Goal: Information Seeking & Learning: Learn about a topic

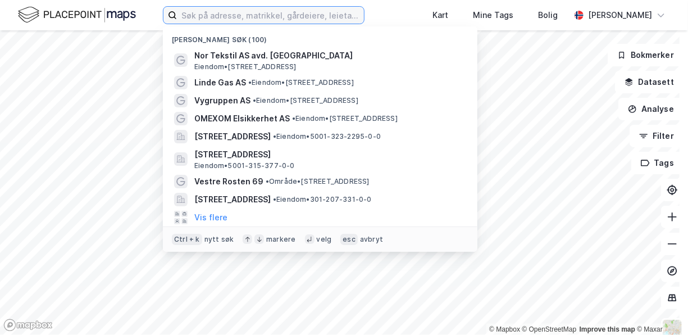
click at [262, 19] on input at bounding box center [270, 15] width 187 height 17
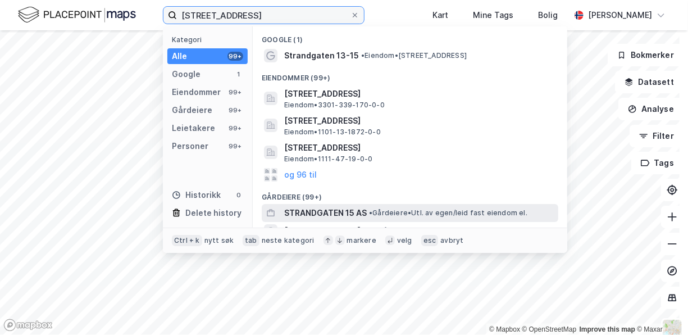
type input "strandgaten 15, ham"
click at [335, 210] on span "STRANDGATEN 15 AS" at bounding box center [325, 212] width 83 height 13
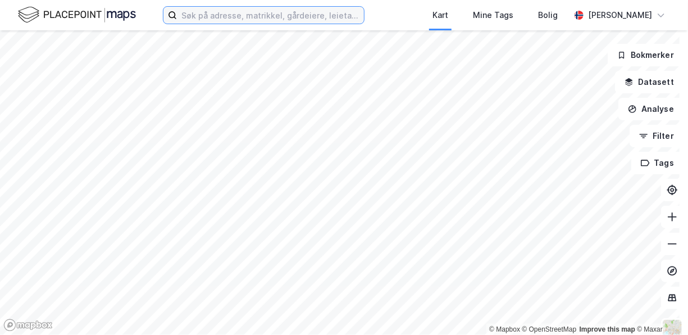
click at [293, 16] on input at bounding box center [270, 15] width 187 height 17
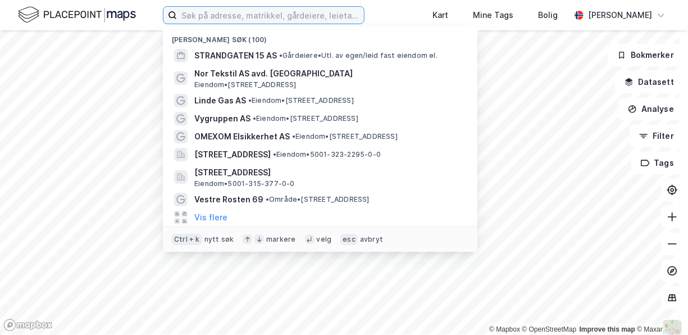
click at [249, 17] on input at bounding box center [270, 15] width 187 height 17
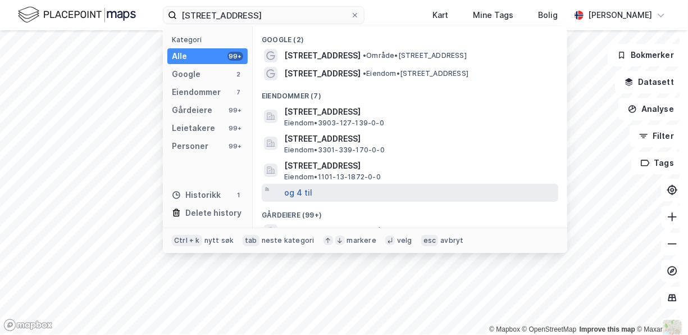
click at [308, 190] on button "og 4 til" at bounding box center [298, 192] width 28 height 13
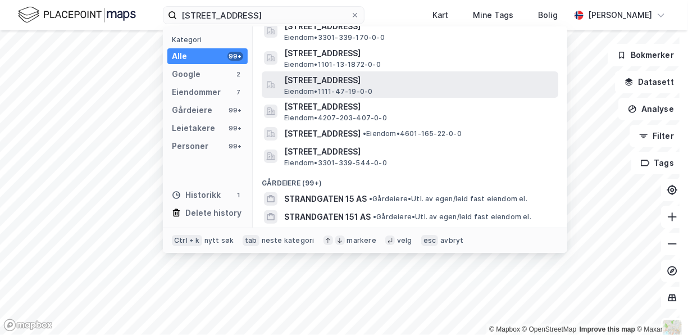
scroll to position [169, 0]
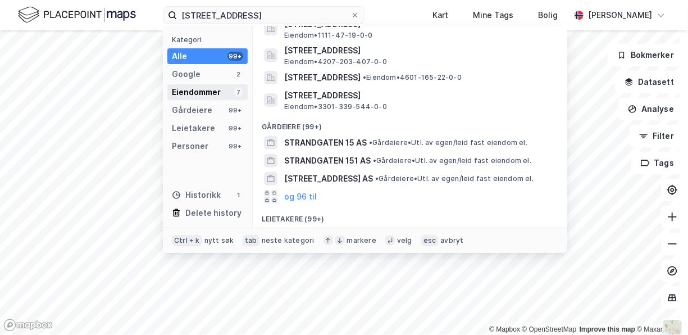
click at [209, 91] on div "Eiendommer" at bounding box center [196, 91] width 49 height 13
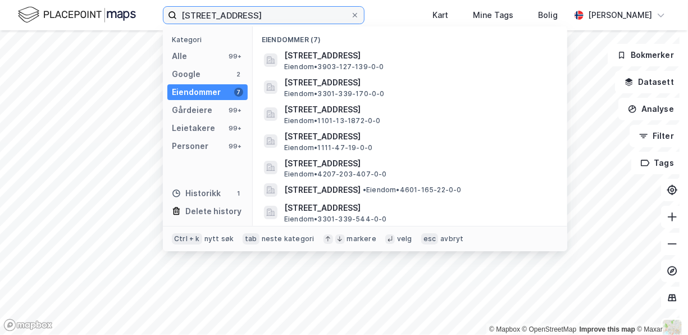
scroll to position [0, 0]
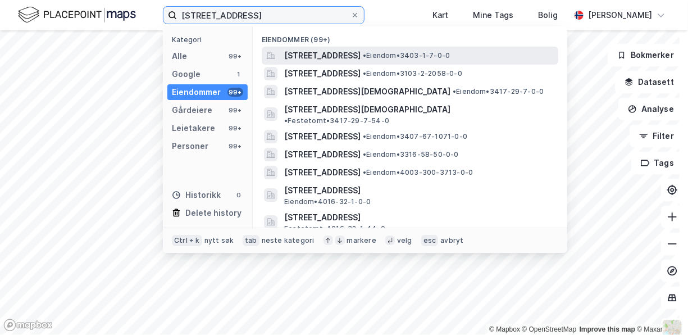
type input "[STREET_ADDRESS]"
click at [361, 53] on span "[STREET_ADDRESS]" at bounding box center [322, 55] width 76 height 13
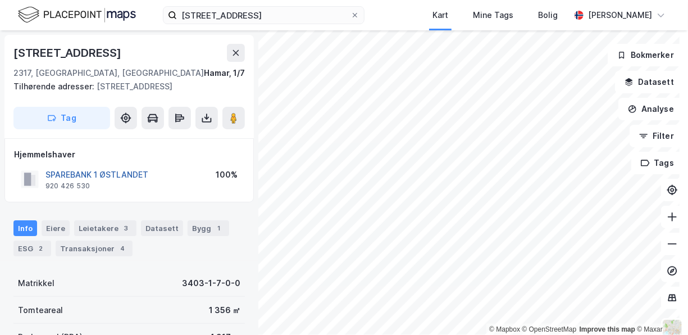
click at [0, 0] on button "SPAREBANK 1 ØSTLANDET" at bounding box center [0, 0] width 0 height 0
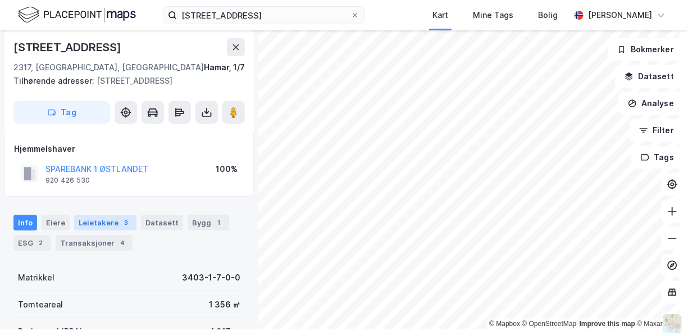
click at [85, 219] on div "Leietakere 3" at bounding box center [105, 223] width 62 height 16
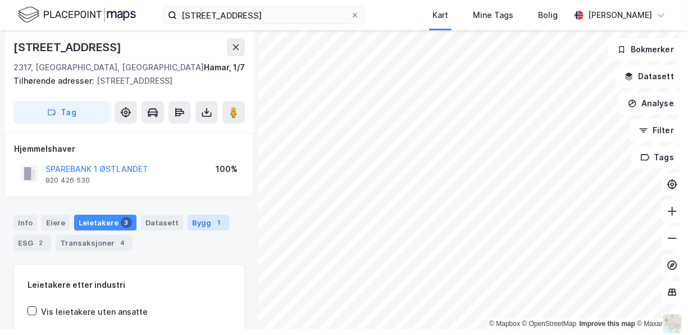
click at [198, 221] on div "Bygg 1" at bounding box center [209, 223] width 42 height 16
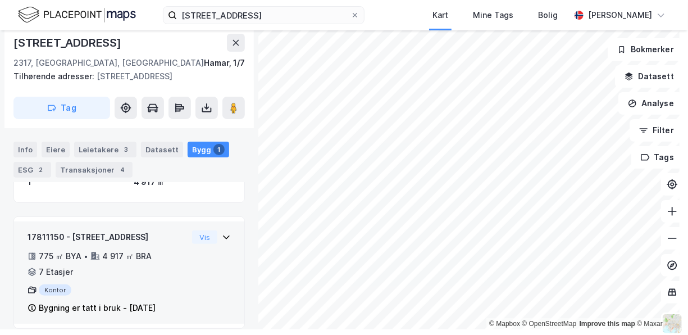
scroll to position [124, 0]
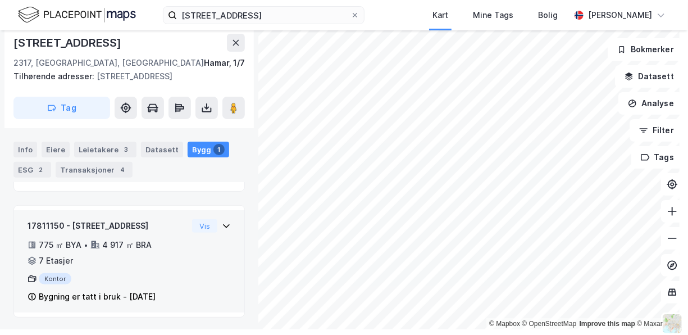
click at [222, 223] on icon at bounding box center [226, 225] width 9 height 9
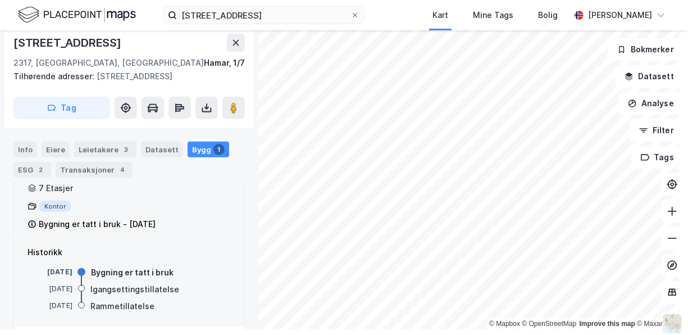
scroll to position [210, 0]
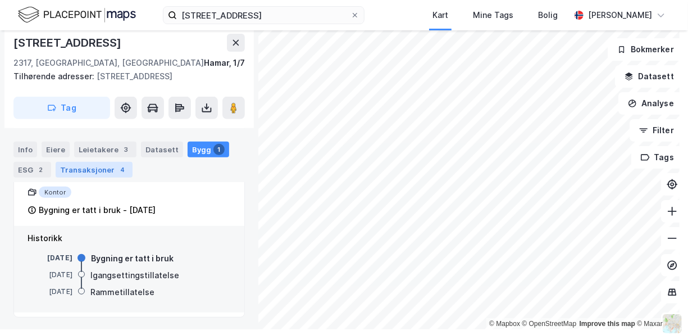
click at [91, 167] on div "Transaksjoner 4" at bounding box center [94, 170] width 77 height 16
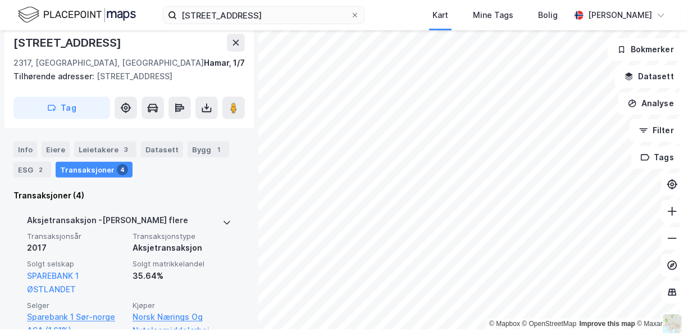
scroll to position [98, 0]
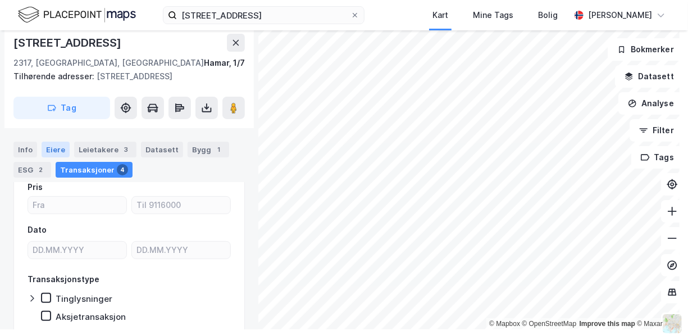
click at [58, 149] on div "Eiere" at bounding box center [56, 150] width 28 height 16
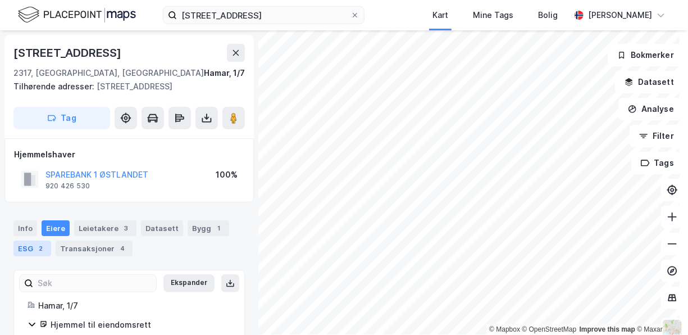
click at [25, 248] on div "ESG 2" at bounding box center [32, 249] width 38 height 16
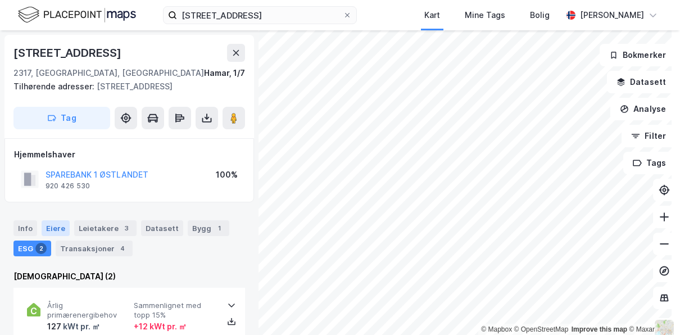
click at [57, 225] on div "Eiere" at bounding box center [56, 228] width 28 height 16
click at [0, 0] on button "SPAREBANK 1 ØSTLANDET" at bounding box center [0, 0] width 0 height 0
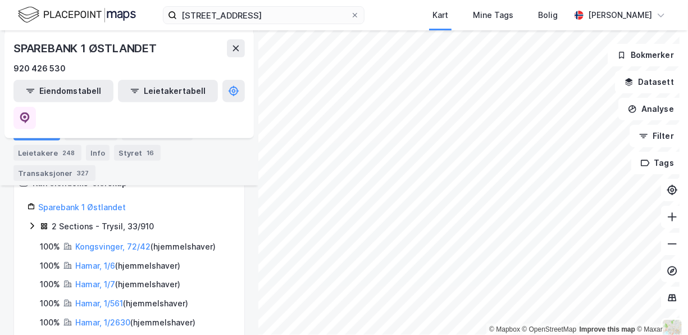
scroll to position [225, 0]
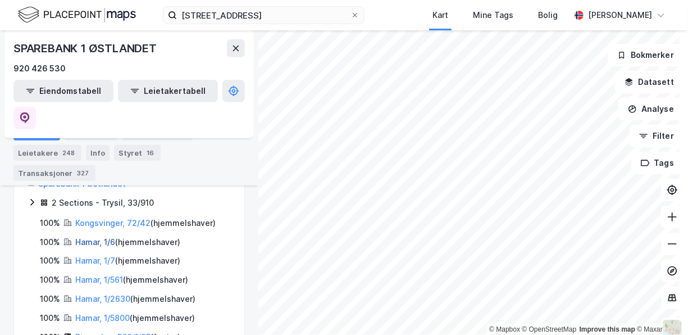
click at [89, 237] on link "Hamar, 1/6" at bounding box center [95, 242] width 40 height 10
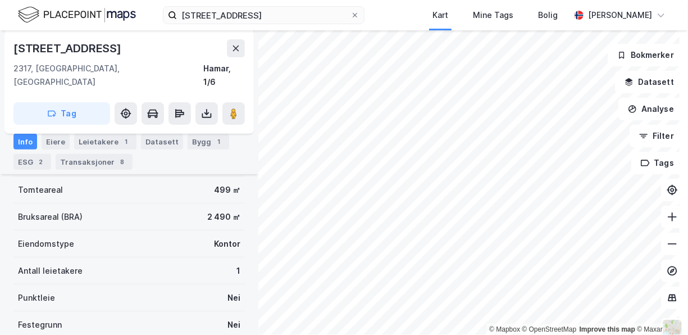
scroll to position [169, 0]
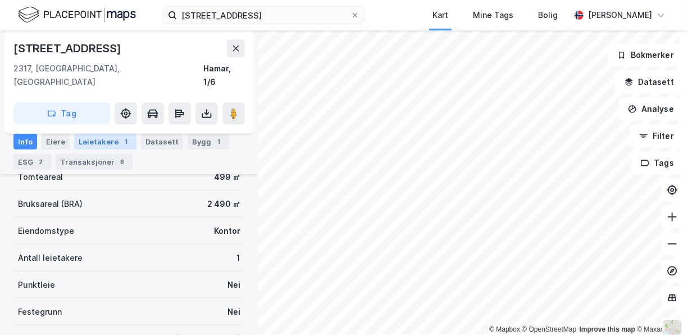
click at [104, 139] on div "Leietakere 1" at bounding box center [105, 142] width 62 height 16
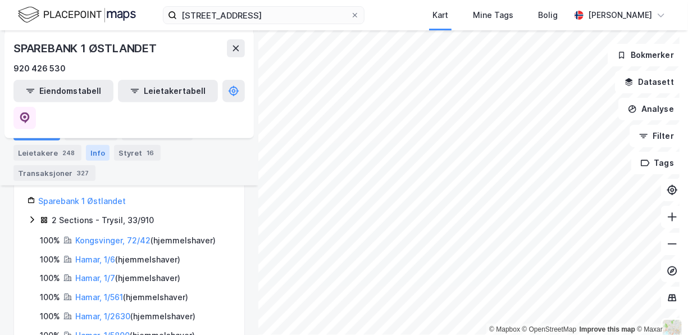
scroll to position [225, 0]
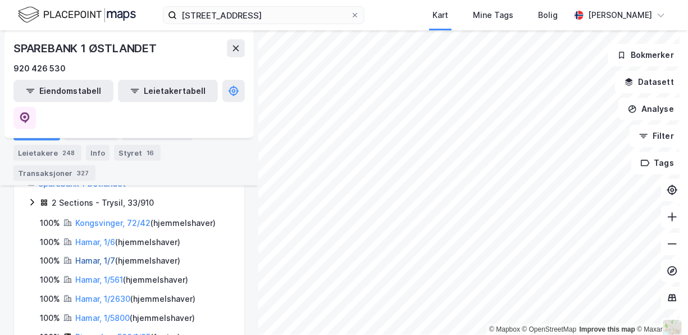
click at [94, 256] on link "Hamar, 1/7" at bounding box center [95, 261] width 40 height 10
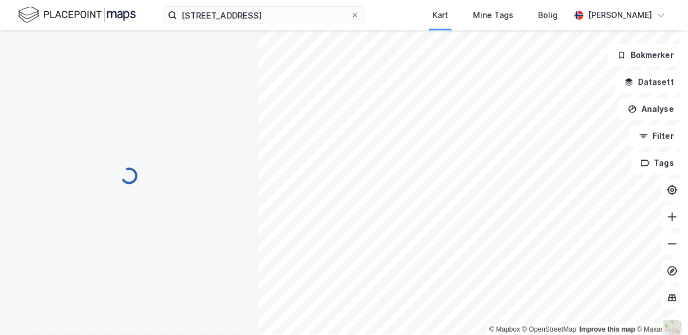
scroll to position [4, 0]
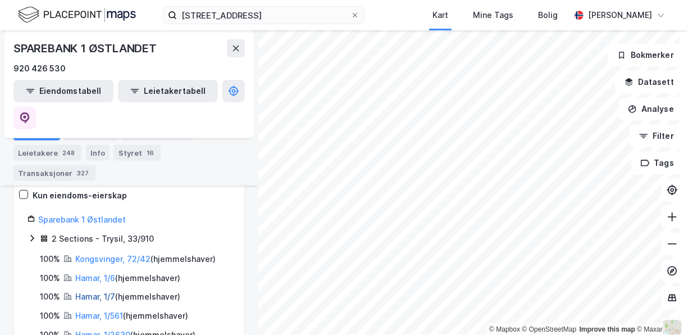
scroll to position [169, 0]
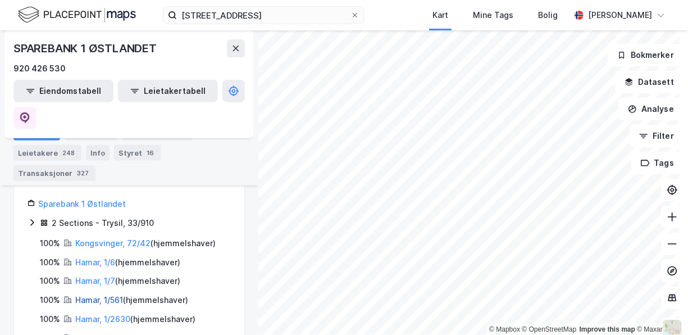
click at [94, 295] on link "Hamar, 1/561" at bounding box center [99, 300] width 48 height 10
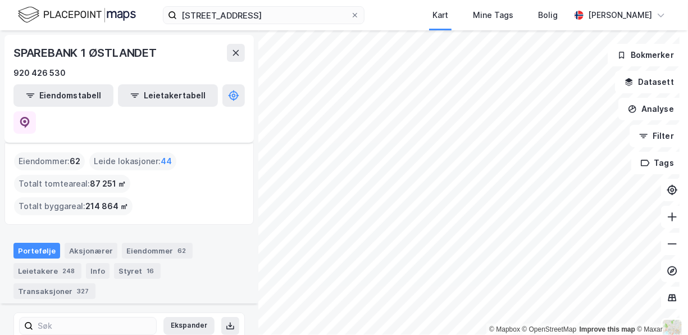
scroll to position [169, 0]
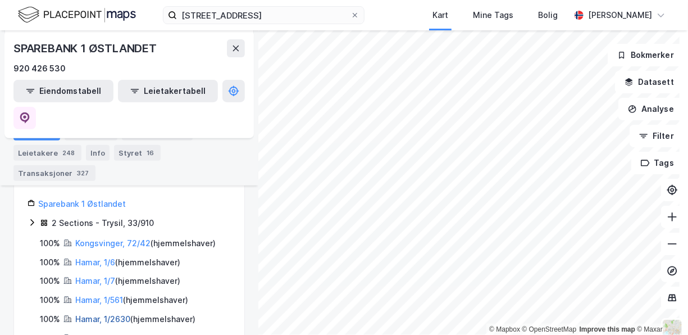
click at [86, 314] on link "Hamar, 1/2630" at bounding box center [102, 319] width 55 height 10
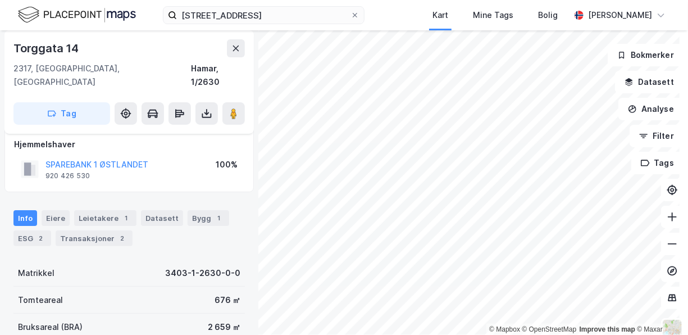
scroll to position [58, 0]
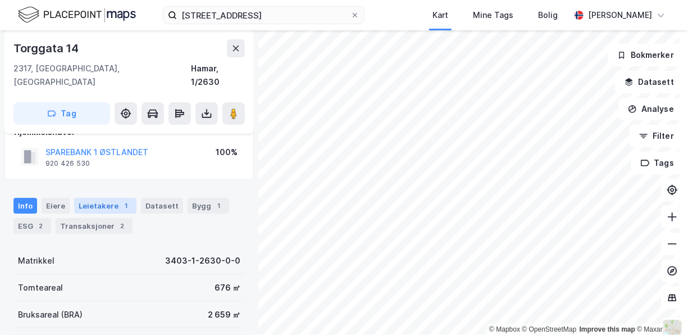
click at [105, 198] on div "Leietakere 1" at bounding box center [105, 206] width 62 height 16
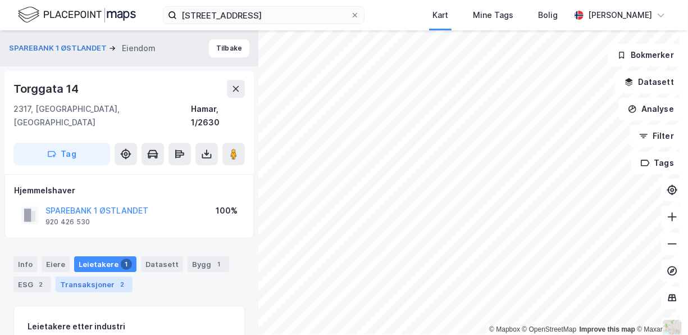
click at [87, 276] on div "Transaksjoner 2" at bounding box center [94, 284] width 77 height 16
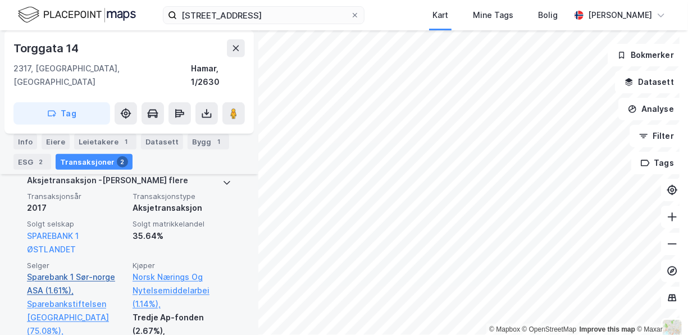
scroll to position [392, 0]
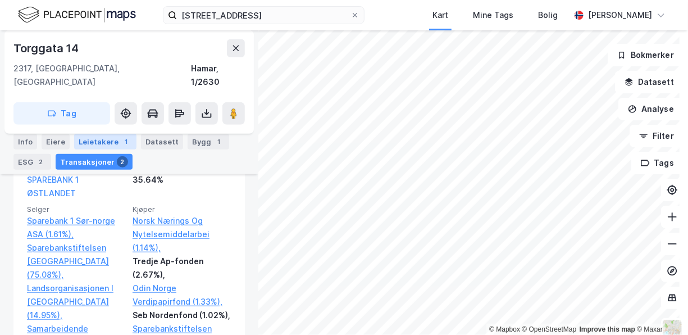
click at [95, 140] on div "Leietakere 1" at bounding box center [105, 142] width 62 height 16
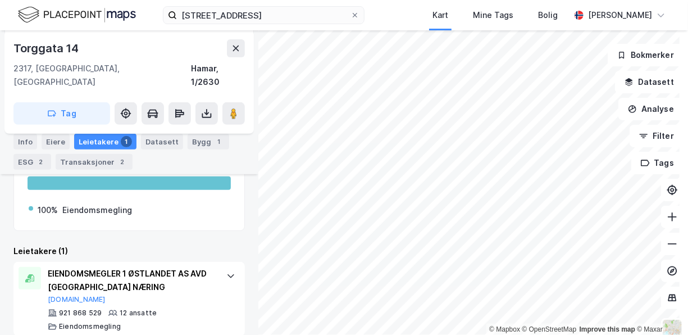
click at [95, 140] on div "Leietakere 1" at bounding box center [105, 142] width 62 height 16
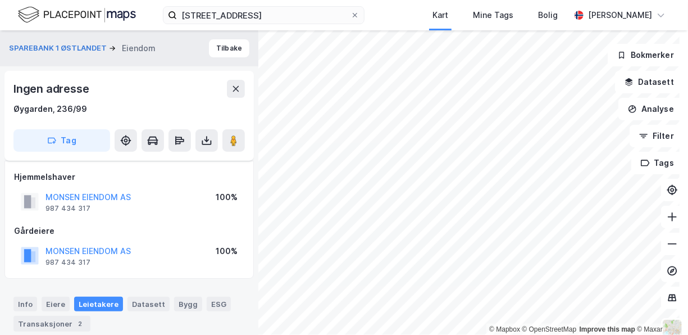
scroll to position [122, 0]
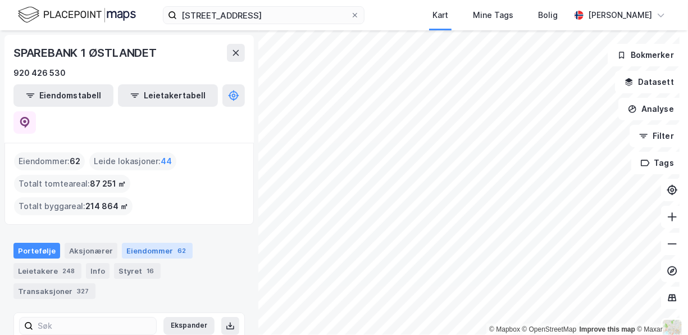
click at [146, 243] on div "Eiendommer 62" at bounding box center [157, 251] width 71 height 16
